Goal: Check status

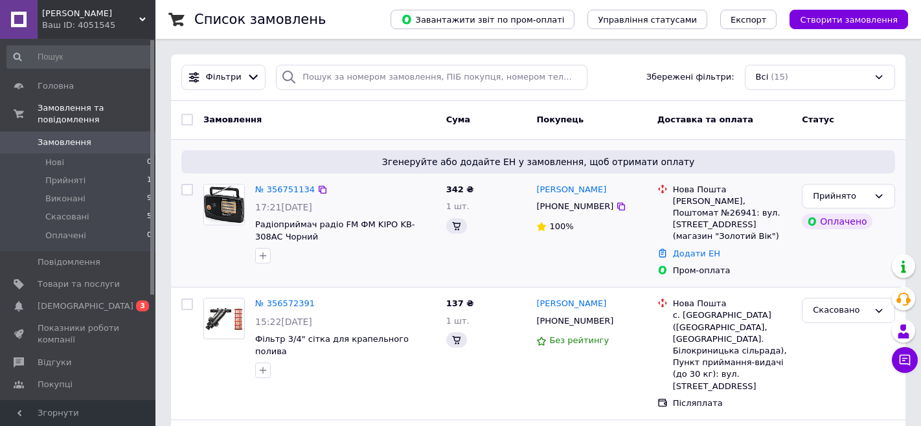
click at [349, 201] on div "17:21[DATE]" at bounding box center [345, 207] width 181 height 13
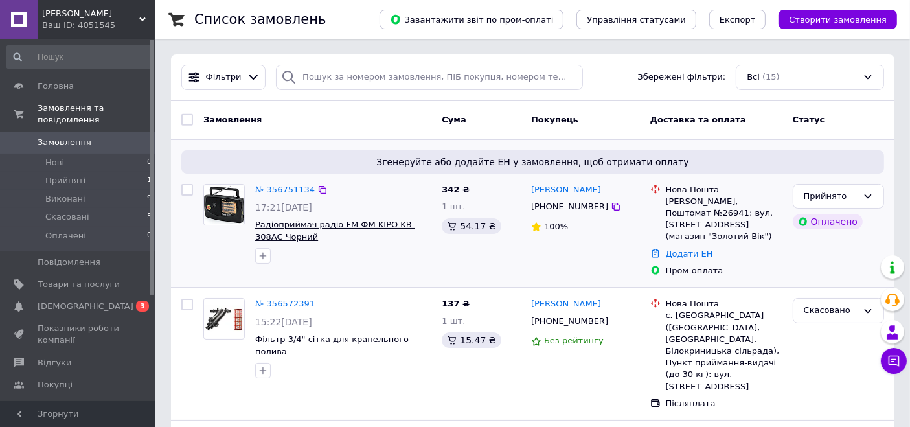
click at [366, 228] on span "Радіоприймач радіо FM ФМ KIPO KB-308AC Чорний" at bounding box center [335, 231] width 160 height 22
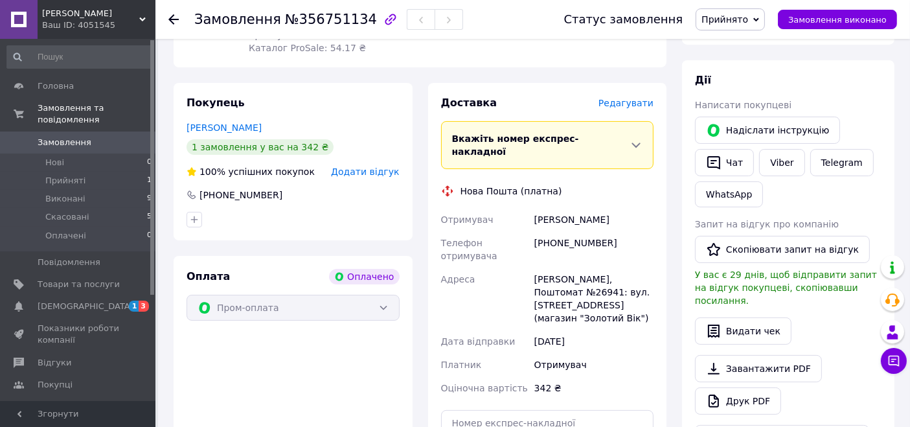
scroll to position [288, 0]
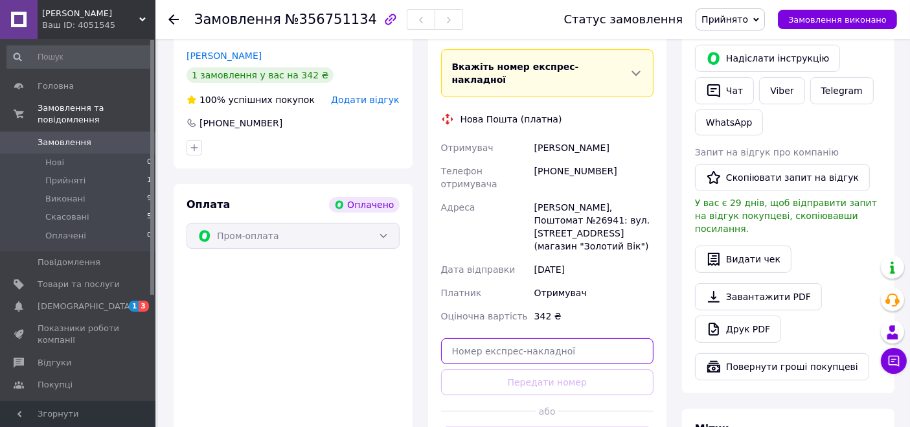
click at [481, 338] on input "text" at bounding box center [547, 351] width 213 height 26
paste input "20451224727333"
type input "20451224727333"
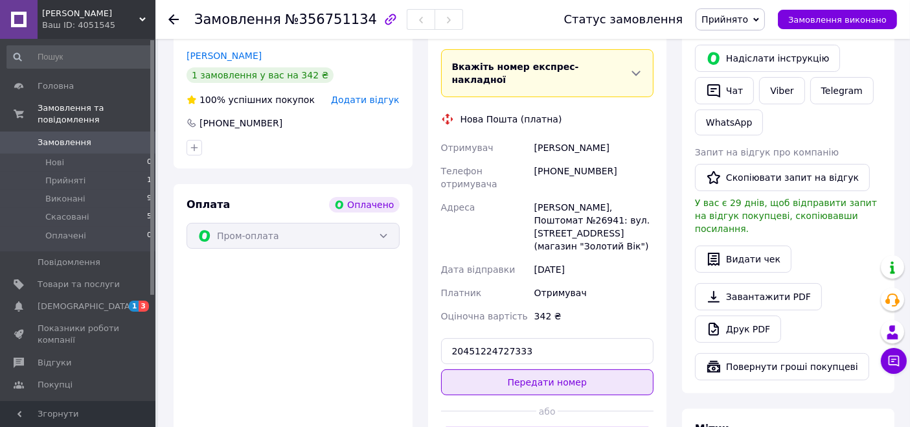
click at [547, 369] on button "Передати номер" at bounding box center [547, 382] width 213 height 26
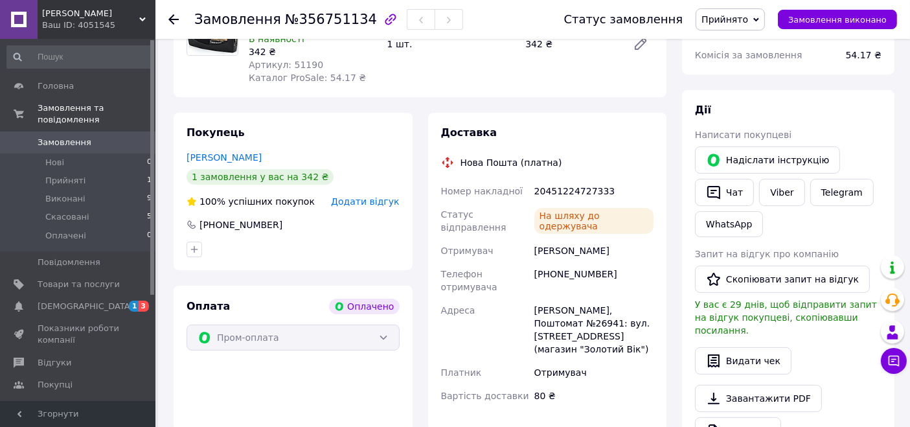
scroll to position [165, 0]
